Goal: Task Accomplishment & Management: Manage account settings

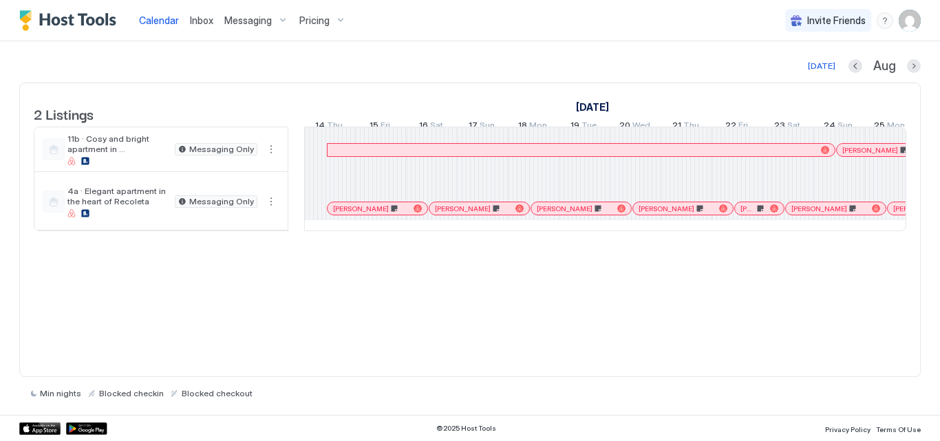
scroll to position [0, 764]
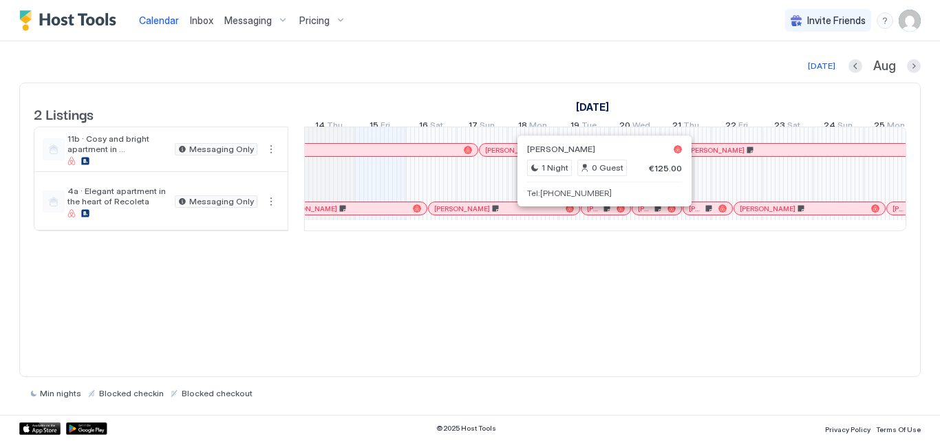
click at [601, 214] on div at bounding box center [600, 208] width 11 height 11
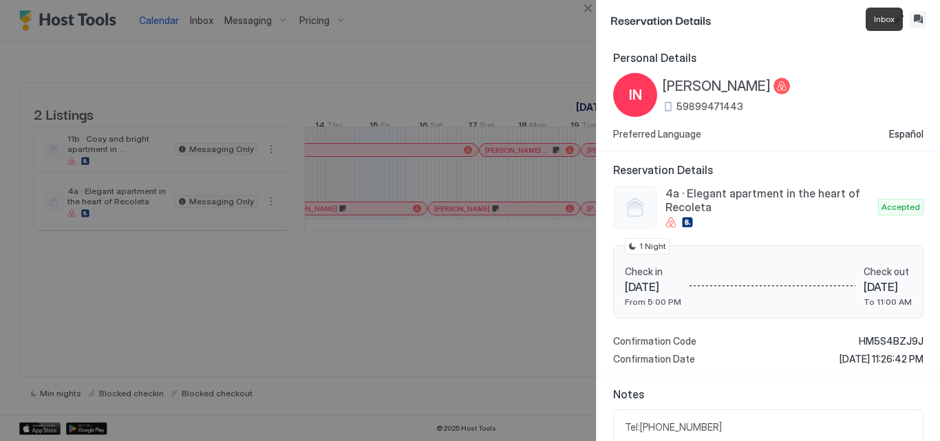
click at [918, 23] on button "Inbox" at bounding box center [917, 19] width 17 height 17
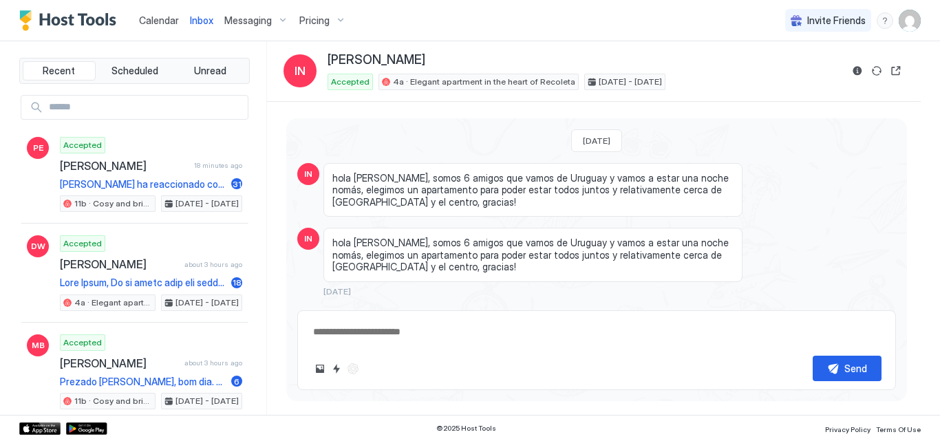
click at [152, 19] on span "Calendar" at bounding box center [159, 20] width 40 height 12
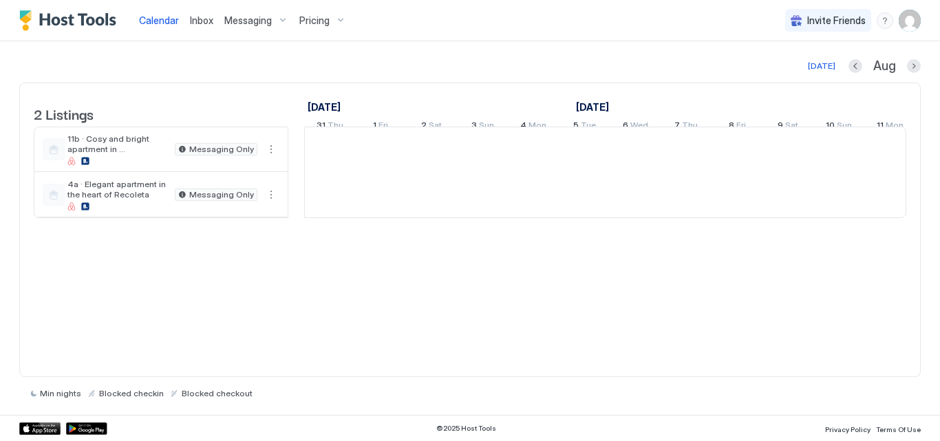
scroll to position [0, 764]
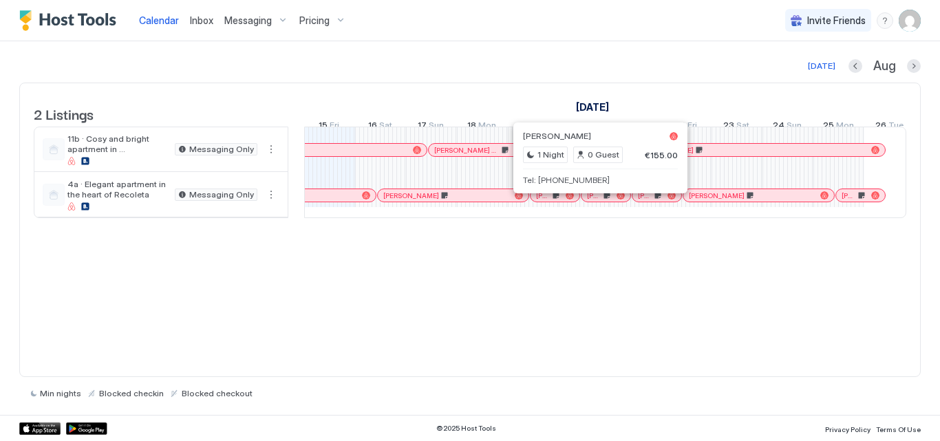
click at [596, 201] on div at bounding box center [596, 195] width 11 height 11
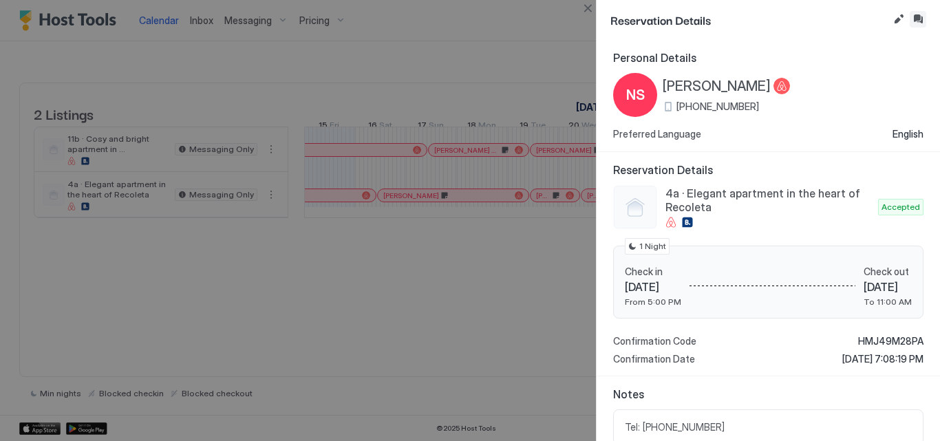
click at [923, 23] on button "Inbox" at bounding box center [917, 19] width 17 height 17
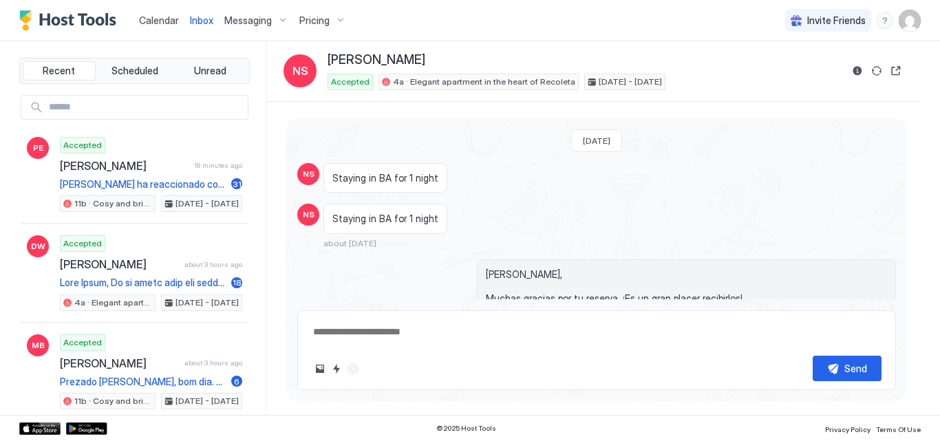
click at [155, 29] on div "Calendar" at bounding box center [158, 20] width 51 height 25
click at [155, 21] on span "Calendar" at bounding box center [159, 20] width 40 height 12
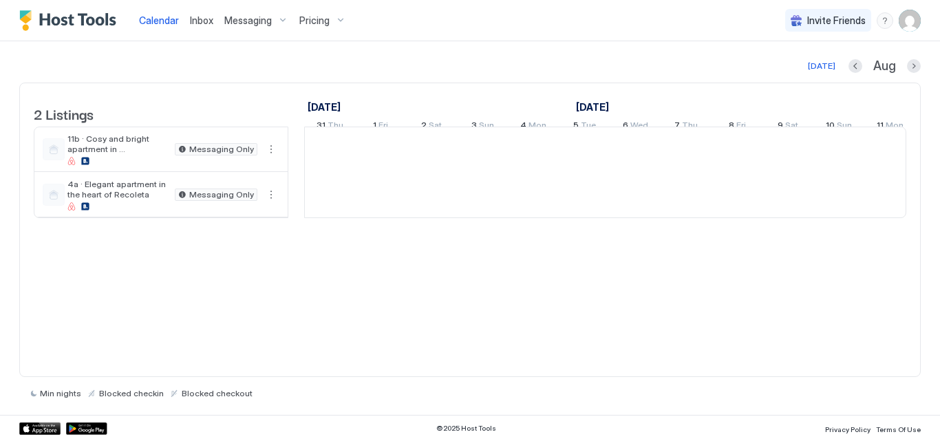
scroll to position [0, 764]
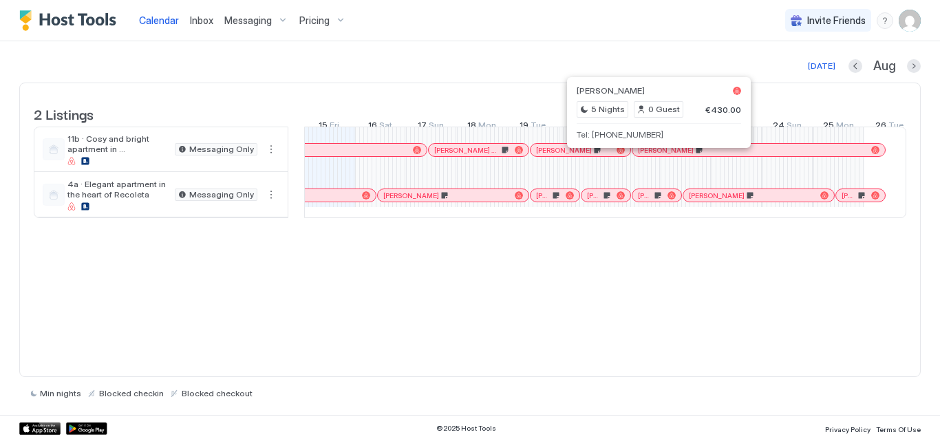
click at [654, 155] on div at bounding box center [654, 149] width 11 height 11
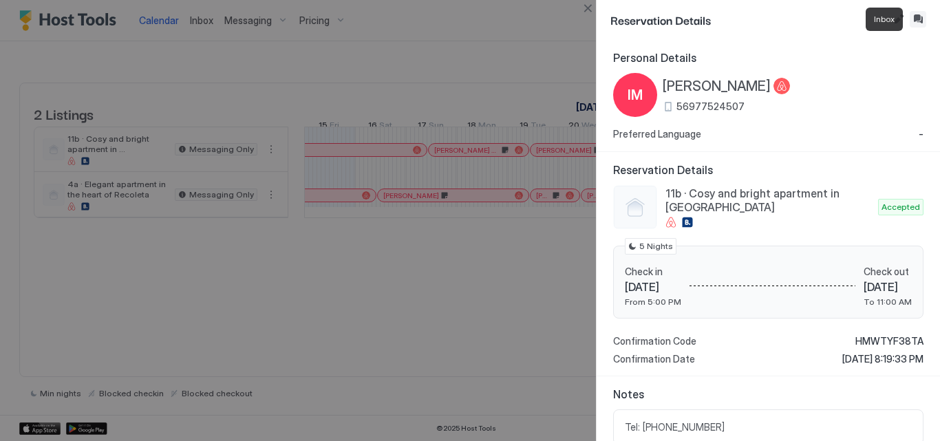
click at [916, 23] on button "Inbox" at bounding box center [917, 19] width 17 height 17
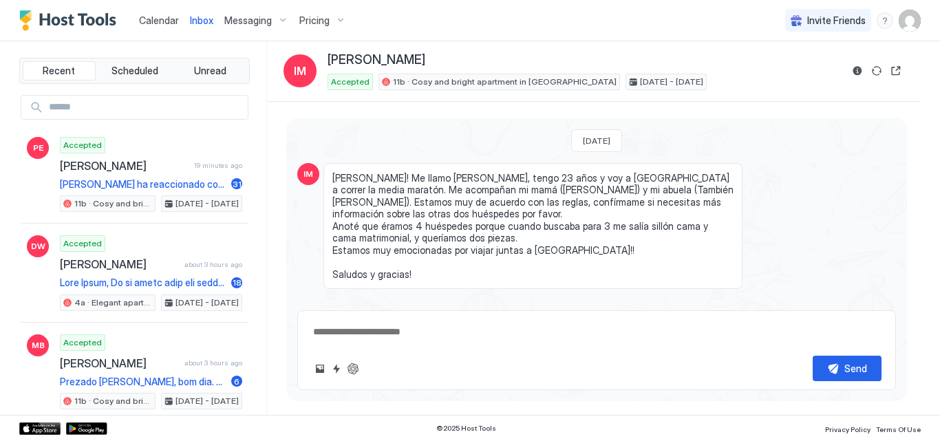
click at [162, 18] on span "Calendar" at bounding box center [159, 20] width 40 height 12
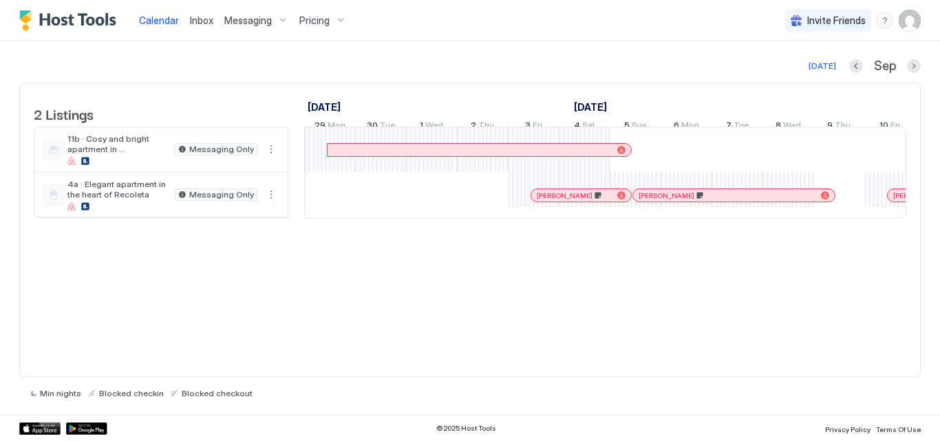
click at [830, 57] on div "[DATE] [DATE] Listings [DATE] [DATE] [DATE] 29 Mon 30 Tue 1 Wed 2 Thu 3 Fri 4 S…" at bounding box center [469, 228] width 901 height 374
click at [826, 71] on div "[DATE]" at bounding box center [822, 66] width 28 height 12
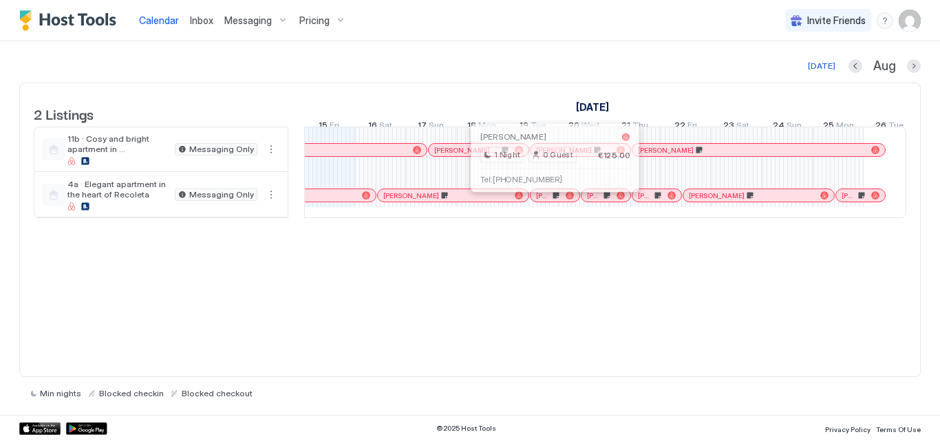
click at [551, 201] on div at bounding box center [551, 195] width 11 height 11
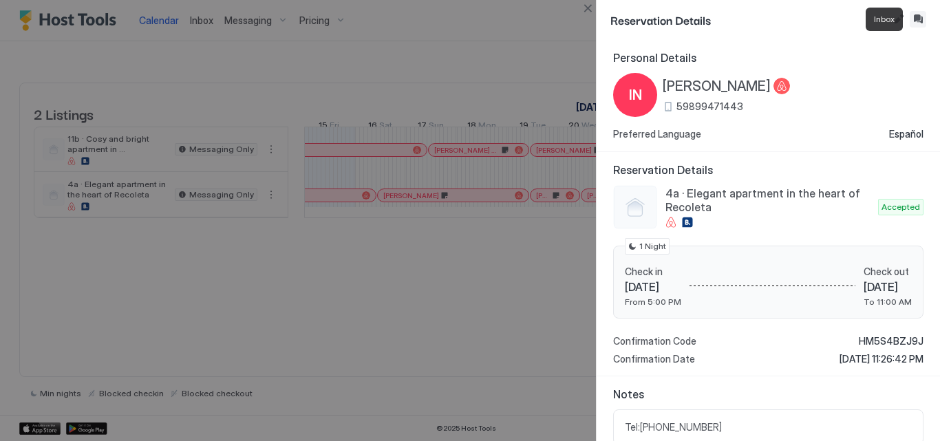
click at [918, 21] on button "Inbox" at bounding box center [917, 19] width 17 height 17
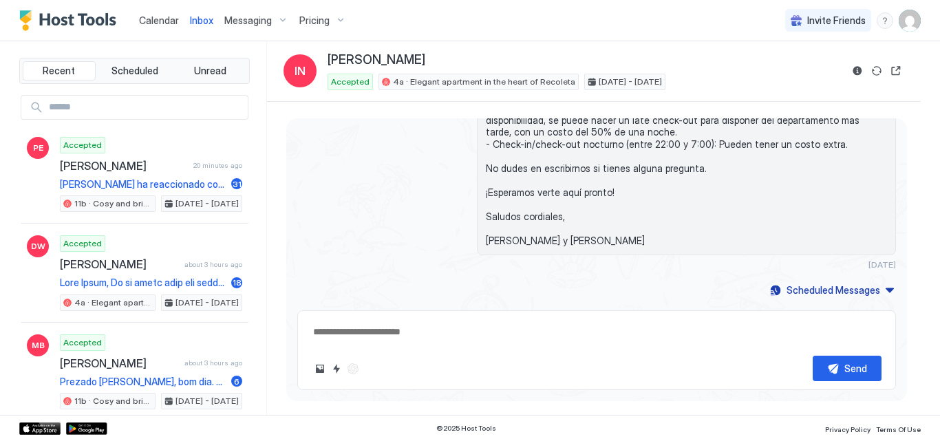
click at [895, 202] on div "[DATE] IN hola [PERSON_NAME], somos 6 amigos que vamos de Uruguay y vamos a est…" at bounding box center [596, 86] width 620 height 427
